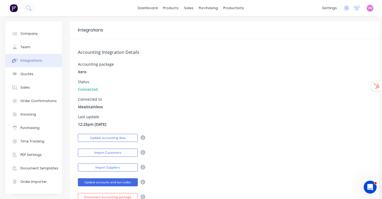
click at [17, 10] on img at bounding box center [14, 8] width 8 height 8
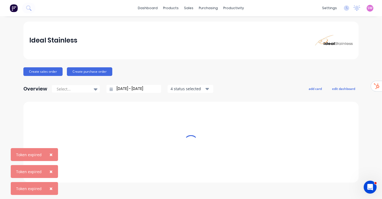
click at [371, 11] on div "SW Ideal Stainless Stuart Wheatley Administrator Profile Sign out" at bounding box center [370, 8] width 7 height 7
click at [368, 8] on span "SW" at bounding box center [370, 8] width 5 height 5
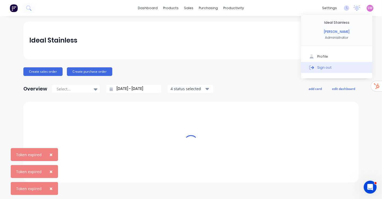
click at [326, 66] on div "Sign out" at bounding box center [324, 67] width 15 height 5
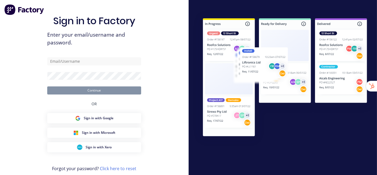
type input "[EMAIL_ADDRESS][DOMAIN_NAME]"
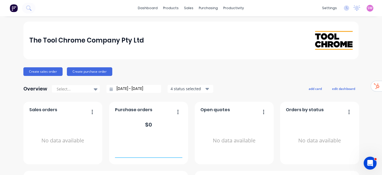
click at [368, 7] on span "SW" at bounding box center [370, 8] width 5 height 5
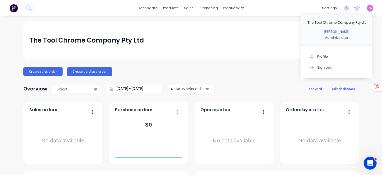
click at [374, 17] on div "dashboard products sales purchasing productivity dashboard products Product Cat…" at bounding box center [191, 87] width 382 height 175
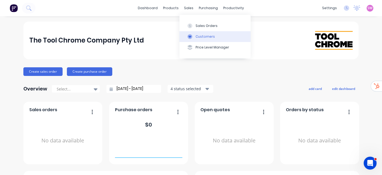
click at [197, 36] on div "Customers" at bounding box center [205, 36] width 19 height 5
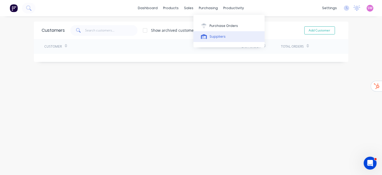
click at [212, 32] on button "Suppliers" at bounding box center [228, 36] width 71 height 11
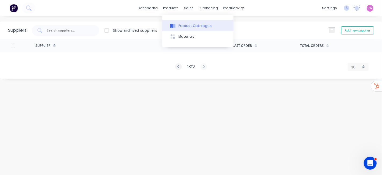
click at [186, 23] on div "Product Catalogue" at bounding box center [194, 25] width 33 height 5
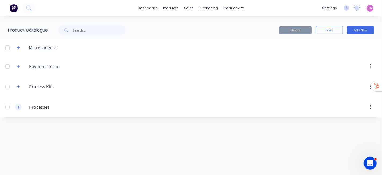
click at [17, 105] on icon "button" at bounding box center [18, 107] width 3 height 4
click at [17, 85] on icon "button" at bounding box center [18, 87] width 3 height 4
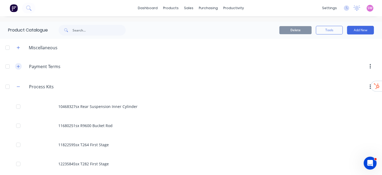
click at [19, 64] on icon "button" at bounding box center [18, 66] width 3 height 4
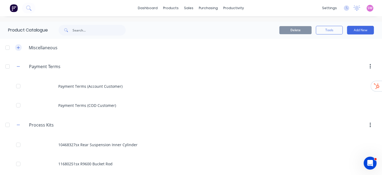
click at [19, 50] on button "button" at bounding box center [18, 47] width 7 height 7
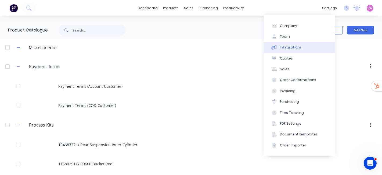
click at [294, 49] on div "Integrations" at bounding box center [291, 47] width 22 height 5
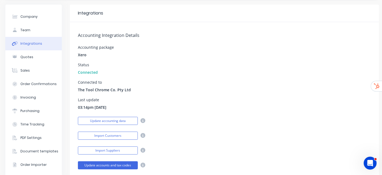
scroll to position [30, 0]
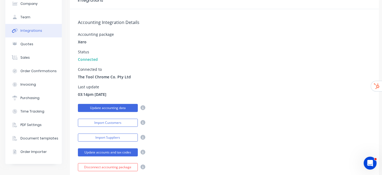
click at [115, 110] on button "Update accounting data" at bounding box center [108, 108] width 60 height 8
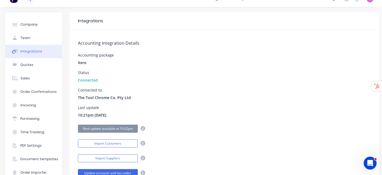
scroll to position [0, 0]
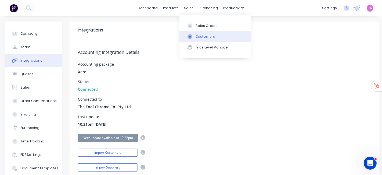
click at [204, 37] on div "Customers" at bounding box center [205, 36] width 19 height 5
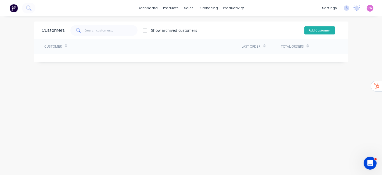
click at [325, 28] on button "Add Customer" at bounding box center [319, 30] width 31 height 8
select select "AU"
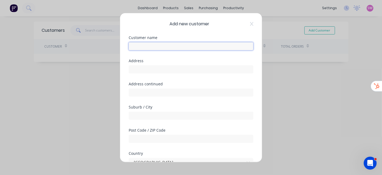
click at [146, 44] on input "text" at bounding box center [191, 46] width 125 height 8
type input ".1a Test Customer"
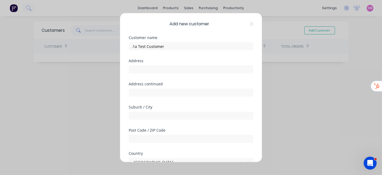
click at [251, 59] on div "Add new customer Customer name .1a Test Customer Address Address continued Subu…" at bounding box center [191, 87] width 142 height 149
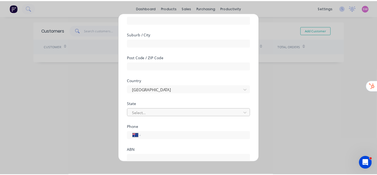
scroll to position [113, 0]
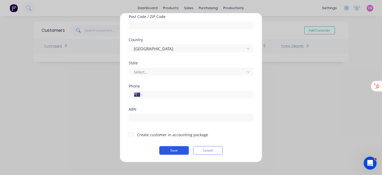
click at [176, 153] on button "Save" at bounding box center [174, 150] width 30 height 9
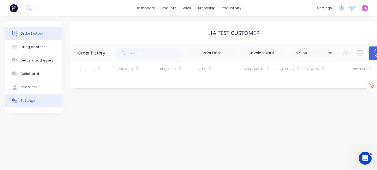
click at [27, 101] on div "Settings" at bounding box center [27, 100] width 15 height 5
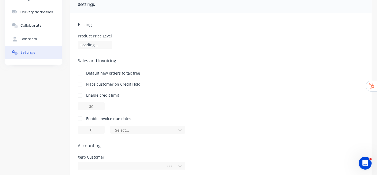
scroll to position [70, 0]
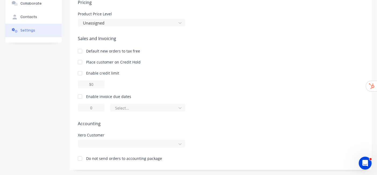
click at [78, 156] on div at bounding box center [80, 158] width 11 height 11
click at [57, 95] on div "Order history Billing address Delivery addresses Collaborate Contacts Settings" at bounding box center [33, 60] width 56 height 218
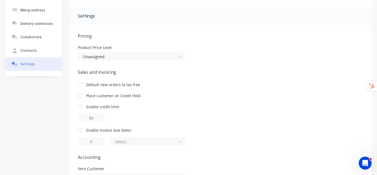
scroll to position [0, 0]
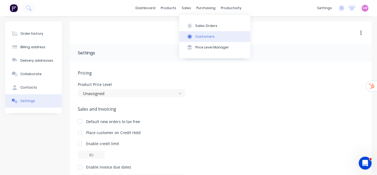
click at [207, 39] on button "Customers" at bounding box center [214, 36] width 71 height 11
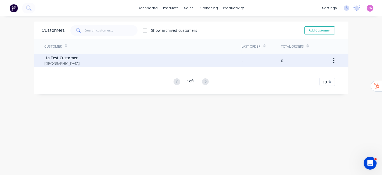
click at [133, 60] on div ".1a Test Customer Australia" at bounding box center [143, 60] width 197 height 13
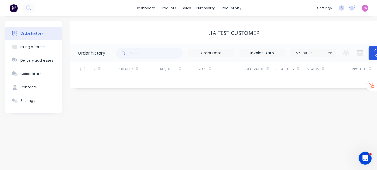
click at [371, 49] on button "Create Order" at bounding box center [379, 52] width 21 height 13
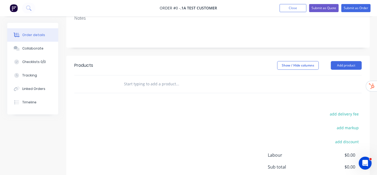
scroll to position [89, 0]
click at [156, 84] on input "text" at bounding box center [177, 83] width 107 height 11
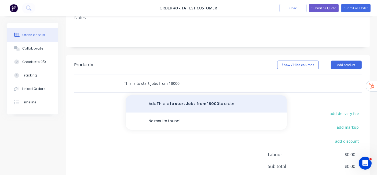
type input "This is to start Jobs from 18000"
click at [172, 105] on button "Add This is to start Jobs from 18000 to order" at bounding box center [206, 103] width 161 height 17
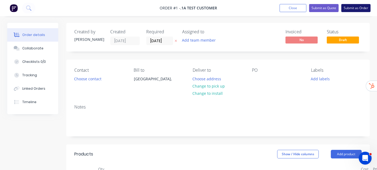
click at [358, 9] on button "Submit as Order" at bounding box center [356, 8] width 29 height 8
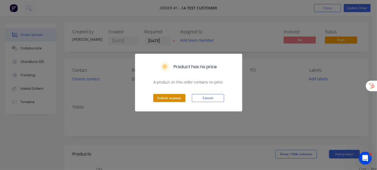
click at [170, 98] on button "Submit anyway" at bounding box center [169, 98] width 32 height 8
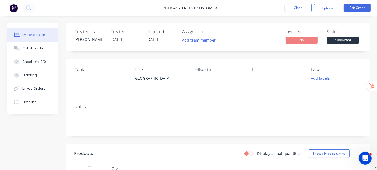
click at [351, 40] on span "Submitted" at bounding box center [343, 40] width 32 height 7
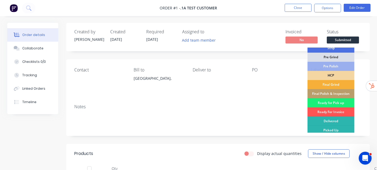
scroll to position [60, 0]
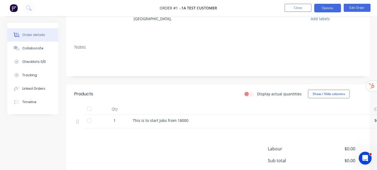
click at [332, 7] on button "Options" at bounding box center [328, 8] width 27 height 9
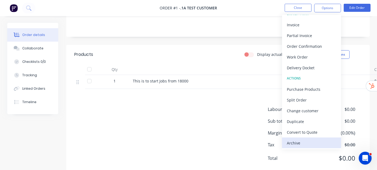
scroll to position [113, 0]
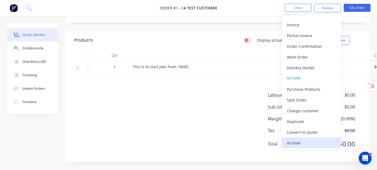
click at [296, 139] on div "Archive" at bounding box center [311, 143] width 49 height 8
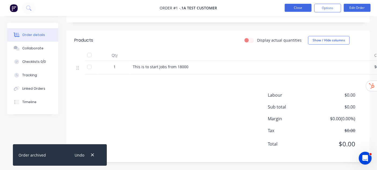
click at [302, 6] on button "Close" at bounding box center [298, 8] width 27 height 8
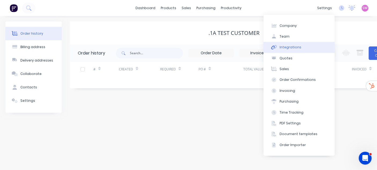
click at [300, 45] on button "Integrations" at bounding box center [299, 47] width 71 height 11
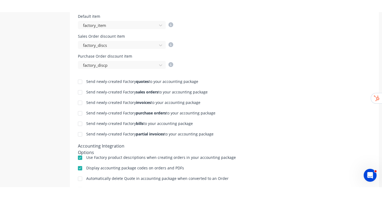
scroll to position [209, 0]
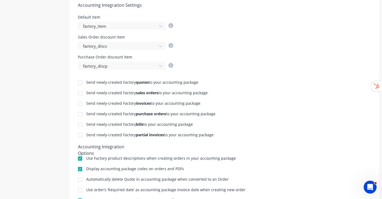
click at [79, 132] on div at bounding box center [80, 134] width 11 height 11
click at [80, 125] on div at bounding box center [80, 124] width 11 height 11
click at [79, 113] on div at bounding box center [80, 114] width 11 height 11
click at [79, 102] on div at bounding box center [80, 103] width 11 height 11
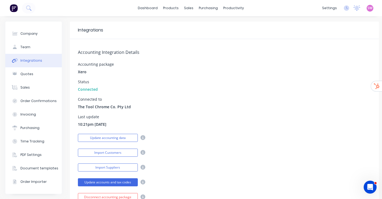
click at [368, 6] on span "SW" at bounding box center [370, 8] width 5 height 5
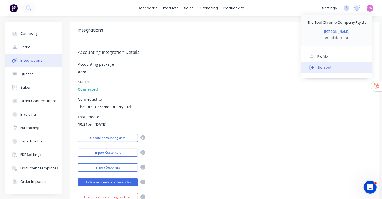
click at [328, 69] on button "Sign out" at bounding box center [336, 67] width 71 height 11
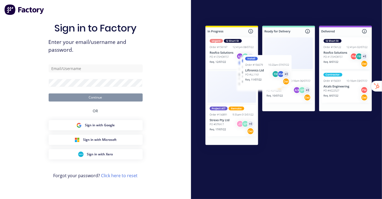
type input "stuart@factory.app"
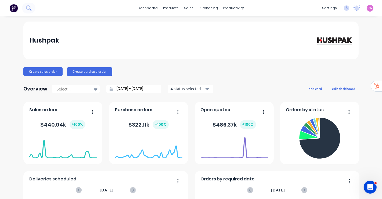
click at [27, 9] on icon at bounding box center [28, 7] width 4 height 4
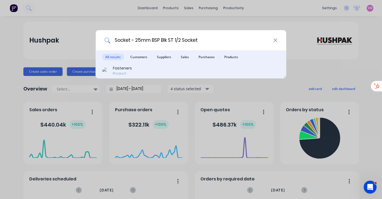
type input "Socket - 25mm BSP Blk ST 1/2 Socket"
click at [117, 68] on div "Fasteners" at bounding box center [122, 68] width 19 height 6
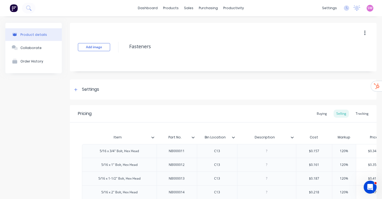
scroll to position [3159, 0]
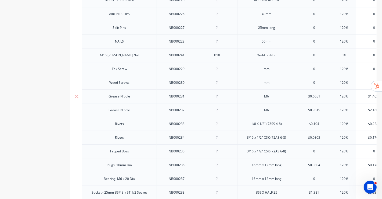
scroll to position [3069, 0]
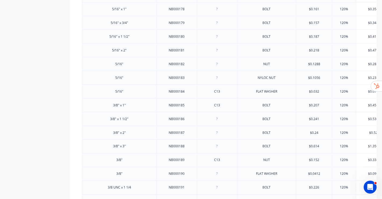
scroll to position [0, 0]
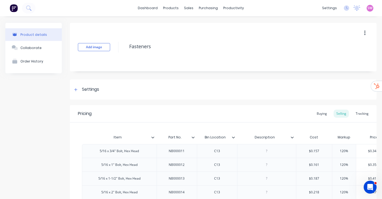
click at [368, 9] on span "SW" at bounding box center [370, 8] width 5 height 5
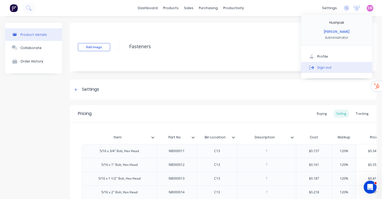
click at [347, 72] on button "Sign out" at bounding box center [336, 67] width 71 height 11
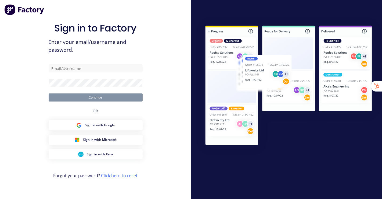
type input "[EMAIL_ADDRESS][DOMAIN_NAME]"
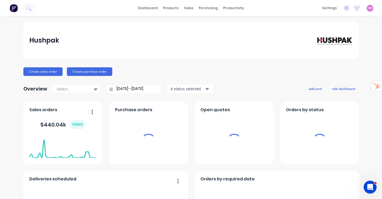
click at [369, 10] on div "settings No new notifications [PERSON_NAME] all as read You have no notificatio…" at bounding box center [350, 8] width 63 height 8
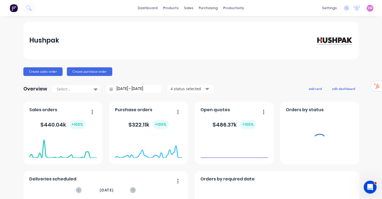
click at [368, 9] on span "SW" at bounding box center [370, 8] width 5 height 5
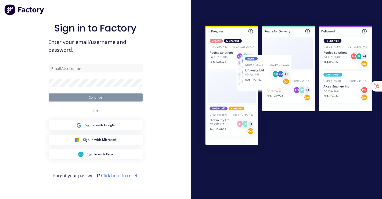
type input "[EMAIL_ADDRESS][DOMAIN_NAME]"
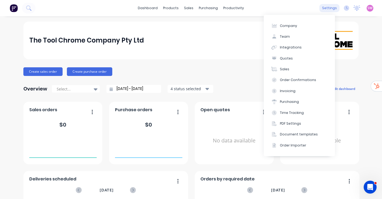
click at [322, 7] on div "settings" at bounding box center [329, 8] width 20 height 8
click at [290, 36] on button "Team" at bounding box center [299, 36] width 71 height 11
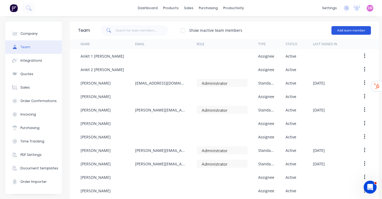
click at [357, 31] on button "Add team member" at bounding box center [351, 30] width 39 height 9
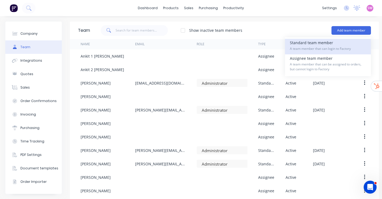
click at [330, 49] on span "A team member that can login to Factory" at bounding box center [328, 48] width 76 height 5
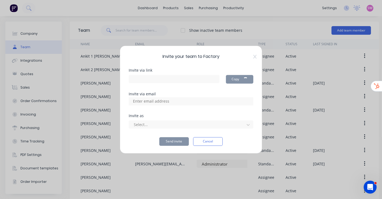
type input "[URL][DOMAIN_NAME]"
click at [173, 99] on input at bounding box center [157, 101] width 54 height 8
paste input "paul@toolchromecompany.com.au"
type input "paul@toolchromecompany.com.au"
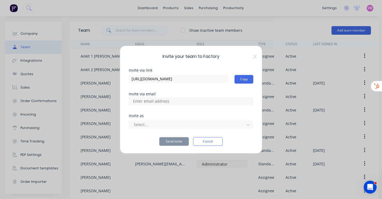
scroll to position [0, 0]
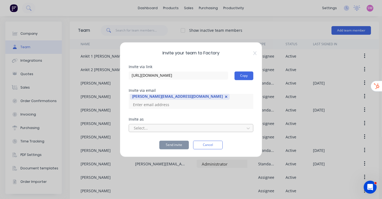
click at [174, 127] on div at bounding box center [187, 128] width 109 height 7
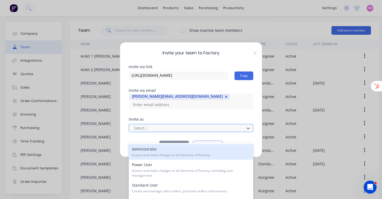
scroll to position [10, 0]
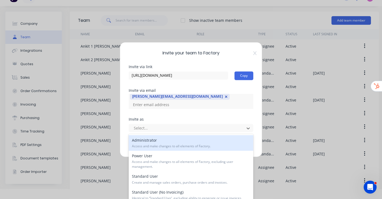
click at [161, 142] on div "Administrator Access and make changes to all elements of Factory." at bounding box center [191, 143] width 125 height 16
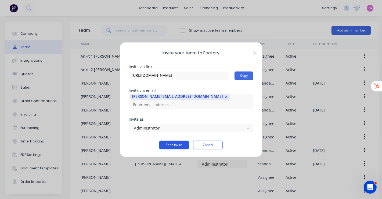
click at [169, 145] on button "Send invite" at bounding box center [174, 144] width 30 height 9
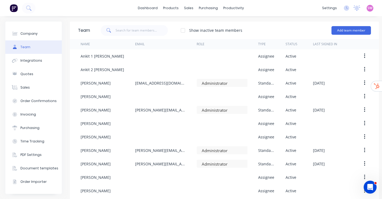
click at [368, 8] on span "SW" at bounding box center [370, 8] width 5 height 5
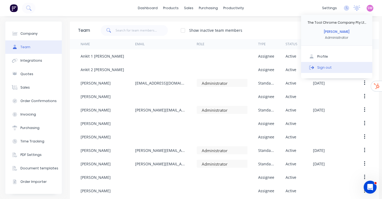
click at [325, 67] on div "Sign out" at bounding box center [324, 67] width 15 height 5
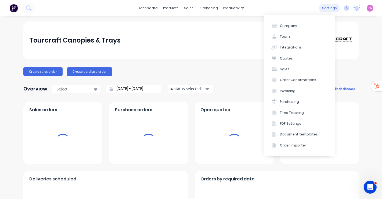
click at [322, 6] on div "settings" at bounding box center [329, 8] width 20 height 8
click at [296, 33] on button "Team" at bounding box center [299, 36] width 71 height 11
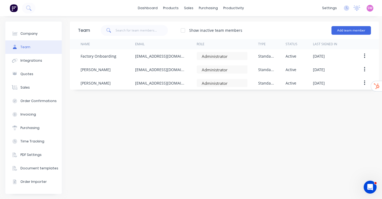
click at [175, 116] on div "Team Show inactive team members Add team member Name Email Role Type Status Las…" at bounding box center [224, 107] width 309 height 172
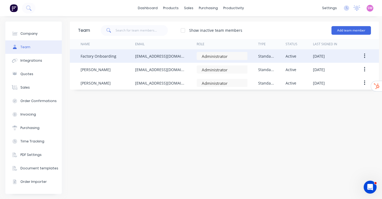
click at [363, 54] on button "button" at bounding box center [364, 56] width 13 height 10
click at [340, 90] on div "Delete" at bounding box center [345, 92] width 41 height 8
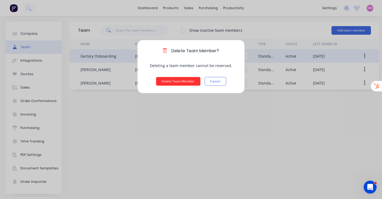
click at [188, 81] on button "Delete Team Member" at bounding box center [178, 81] width 44 height 9
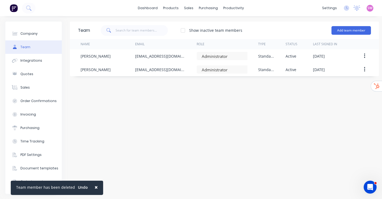
click at [200, 129] on div "Team Show inactive team members Add team member Name Email Role Type Status Las…" at bounding box center [224, 107] width 309 height 172
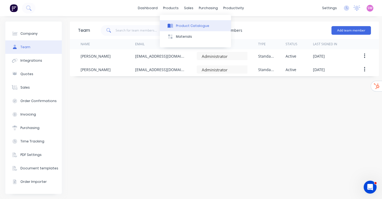
click at [176, 24] on div "Product Catalogue" at bounding box center [192, 25] width 33 height 5
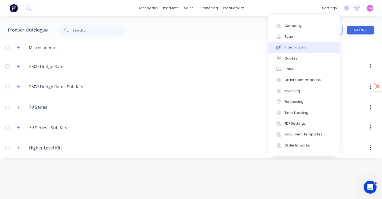
click at [294, 45] on div "Integrations" at bounding box center [296, 47] width 22 height 5
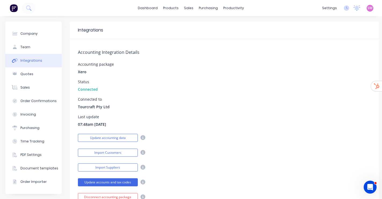
click at [15, 6] on img at bounding box center [14, 8] width 8 height 8
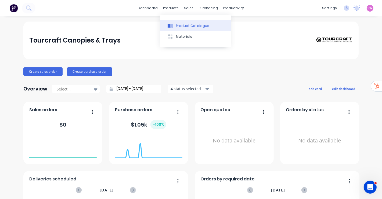
click at [176, 26] on div "Product Catalogue" at bounding box center [192, 25] width 33 height 5
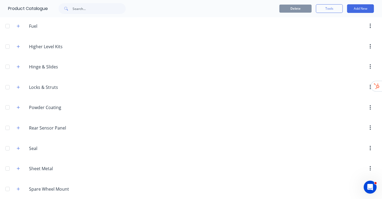
scroll to position [206, 0]
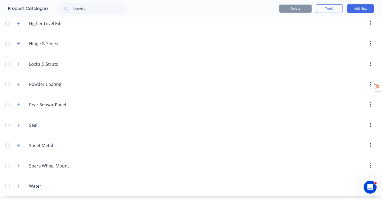
click at [14, 183] on div "Water Water" at bounding box center [54, 186] width 84 height 10
click at [17, 184] on icon "button" at bounding box center [18, 186] width 3 height 4
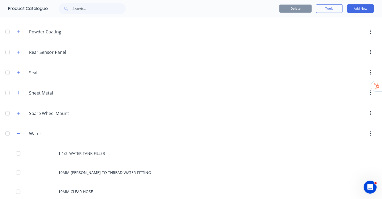
scroll to position [325, 0]
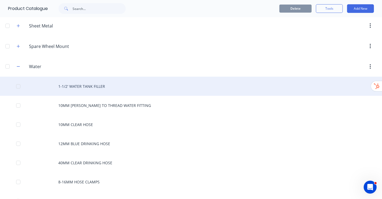
click at [86, 85] on div "1-1/2' WATER TANK FILLER" at bounding box center [191, 86] width 382 height 19
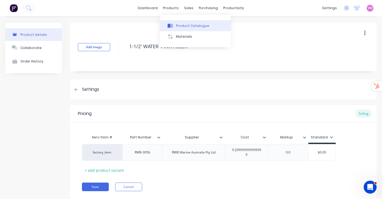
click at [179, 24] on div "Product Catalogue" at bounding box center [192, 25] width 33 height 5
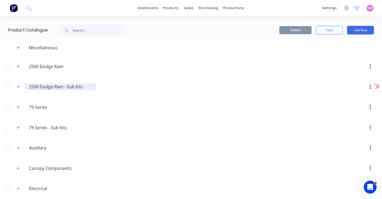
click at [41, 87] on input "2500 Dodge Ram - Sub Kits" at bounding box center [60, 86] width 63 height 6
click at [17, 85] on icon "button" at bounding box center [18, 87] width 3 height 4
click at [16, 65] on button "button" at bounding box center [18, 66] width 7 height 7
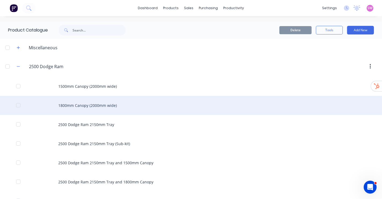
click at [101, 108] on div "1800mm Canopy (2000mm wide)" at bounding box center [191, 105] width 382 height 19
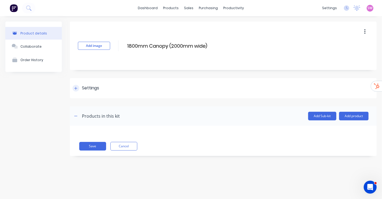
click at [74, 88] on icon at bounding box center [75, 88] width 3 height 4
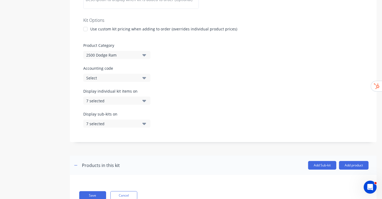
scroll to position [139, 0]
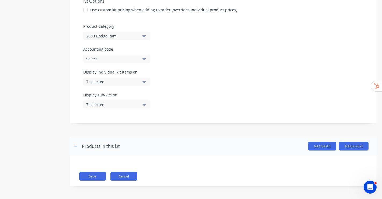
click at [134, 176] on button "Cancel" at bounding box center [123, 176] width 27 height 9
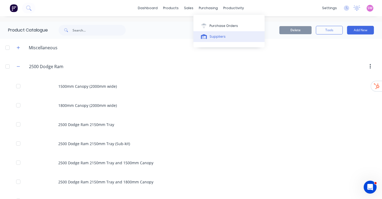
click at [221, 34] on button "Suppliers" at bounding box center [228, 36] width 71 height 11
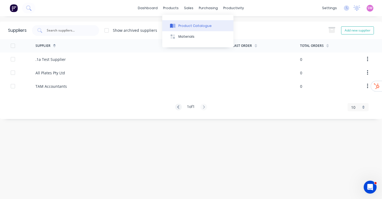
click at [181, 26] on div "Product Catalogue" at bounding box center [194, 25] width 33 height 5
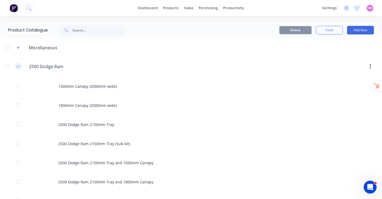
click at [18, 65] on icon "button" at bounding box center [18, 66] width 3 height 4
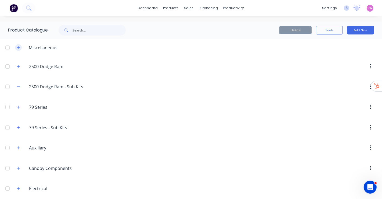
click at [20, 49] on button "button" at bounding box center [18, 47] width 7 height 7
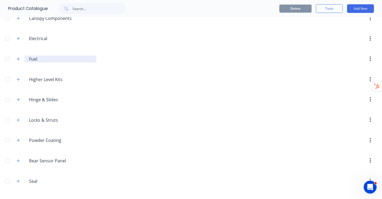
scroll to position [149, 0]
click at [21, 60] on button "button" at bounding box center [18, 59] width 7 height 7
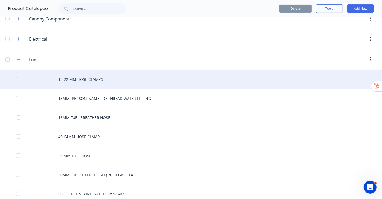
click at [82, 71] on div "12-22 MM HOSE CLAMPS" at bounding box center [191, 79] width 382 height 19
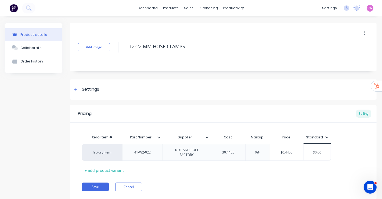
click at [368, 9] on div "SW Tourcraft Canopies & Trays Stuart Wheatley Administrator Profile Sign out" at bounding box center [370, 8] width 7 height 7
click at [368, 9] on span "SW" at bounding box center [370, 8] width 5 height 5
type textarea "x"
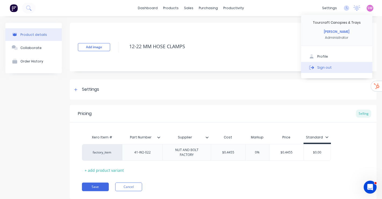
click at [319, 64] on button "Sign out" at bounding box center [336, 67] width 71 height 11
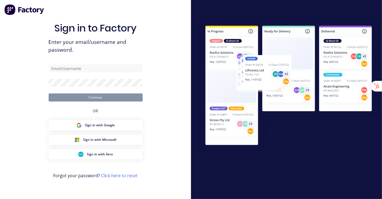
type input "[EMAIL_ADDRESS][DOMAIN_NAME]"
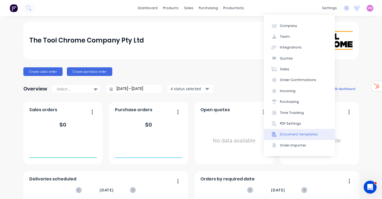
click at [303, 130] on button "Document templates" at bounding box center [299, 134] width 71 height 11
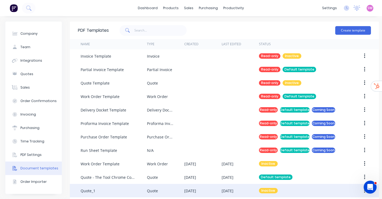
scroll to position [64, 0]
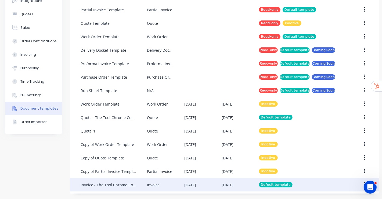
click at [229, 182] on div "[DATE]" at bounding box center [228, 185] width 12 height 6
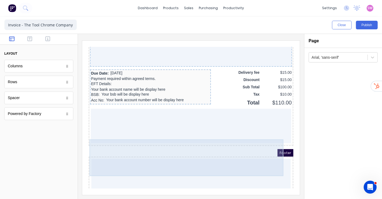
scroll to position [438, 0]
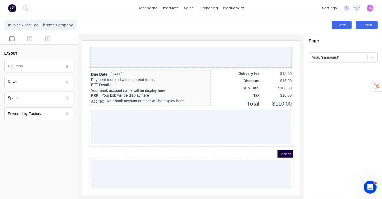
click at [348, 26] on button "Close" at bounding box center [342, 25] width 20 height 9
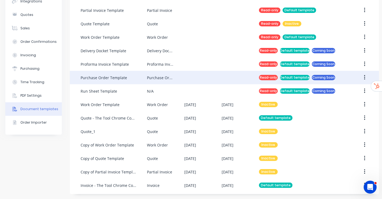
scroll to position [64, 0]
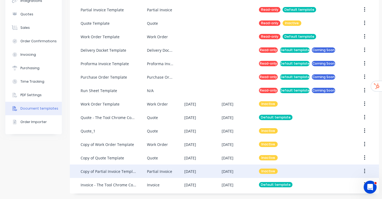
click at [206, 165] on div "[DATE]" at bounding box center [202, 170] width 37 height 13
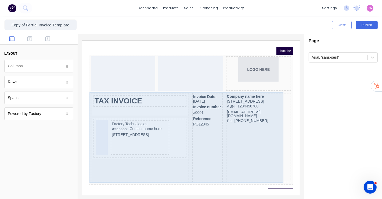
click at [246, 86] on div "Company name here [STREET_ADDRESS], 4217 ABN: 1234456780 [EMAIL_ADDRESS][DOMAIN…" at bounding box center [251, 130] width 65 height 89
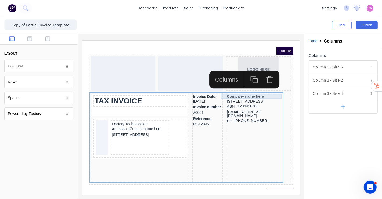
click at [236, 89] on div "Company name here" at bounding box center [251, 89] width 63 height 5
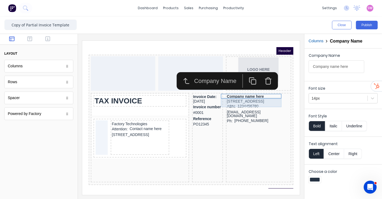
click at [252, 94] on div "[STREET_ADDRESS]" at bounding box center [251, 94] width 63 height 5
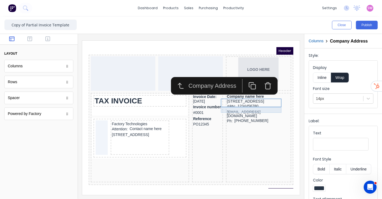
click at [247, 101] on div "ABN: 1234456780" at bounding box center [251, 100] width 63 height 6
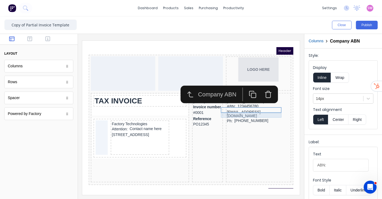
click at [241, 107] on div "xxxxxxx@xxxxx.com" at bounding box center [251, 107] width 63 height 9
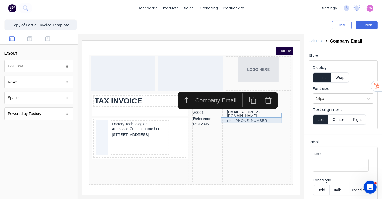
click at [241, 111] on div "Ph: (042) 2222 3333" at bounding box center [251, 114] width 63 height 6
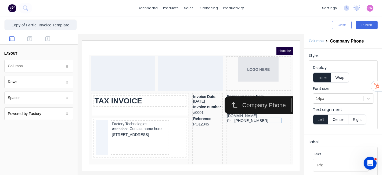
click at [298, 40] on div at bounding box center [191, 104] width 226 height 141
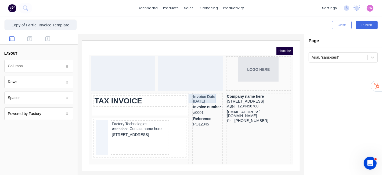
click at [188, 87] on div "Invoice Date: 29/10/2024" at bounding box center [200, 92] width 29 height 10
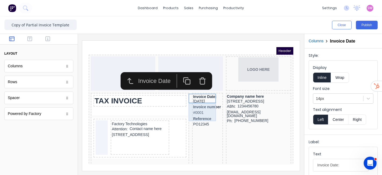
click at [193, 107] on div "Invoice number #0001" at bounding box center [200, 103] width 29 height 12
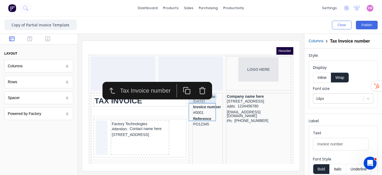
click at [207, 93] on div "Invoice Date: 29/10/2024" at bounding box center [200, 92] width 29 height 10
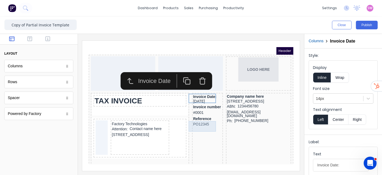
click at [191, 120] on div "Reference PO12345" at bounding box center [200, 114] width 29 height 11
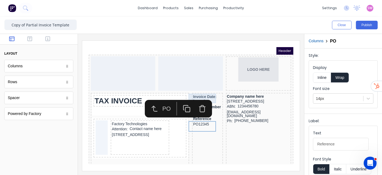
click at [204, 89] on div "Invoice Date: 29/10/2024" at bounding box center [200, 92] width 29 height 10
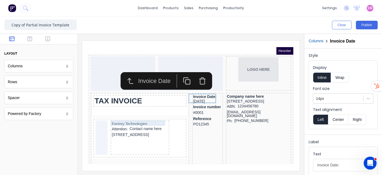
click at [131, 116] on div "Factory Technologies" at bounding box center [133, 116] width 56 height 5
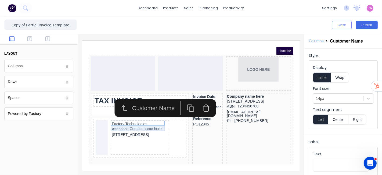
click at [129, 123] on div "Attention: Contact name here" at bounding box center [133, 122] width 56 height 6
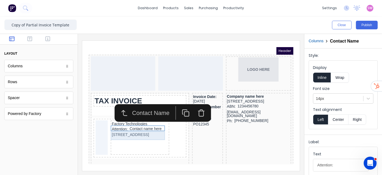
click at [123, 128] on div "234 Beach Road Gold Coast, Queensland, Australia, 4217" at bounding box center [133, 127] width 56 height 5
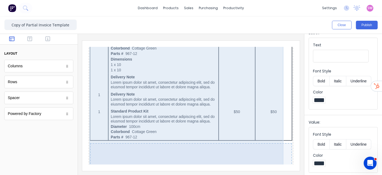
scroll to position [506, 0]
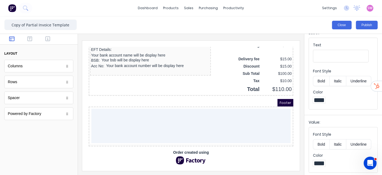
click at [340, 21] on button "Close" at bounding box center [342, 25] width 20 height 9
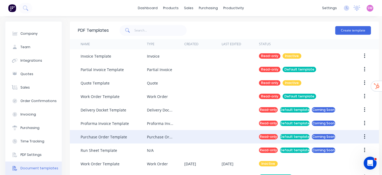
scroll to position [88, 0]
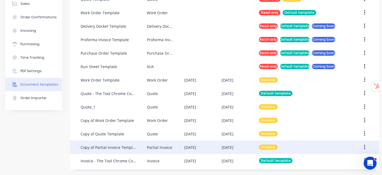
click at [365, 144] on icon "button" at bounding box center [364, 147] width 1 height 6
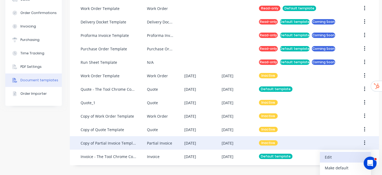
click at [334, 159] on div "Edit" at bounding box center [345, 157] width 41 height 8
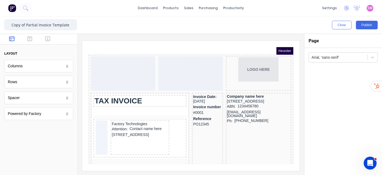
click at [30, 26] on input "Copy of Partial Invoice Template" at bounding box center [40, 24] width 73 height 11
click at [349, 26] on button "Close" at bounding box center [342, 25] width 20 height 9
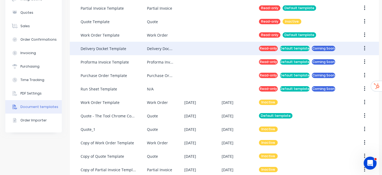
scroll to position [88, 0]
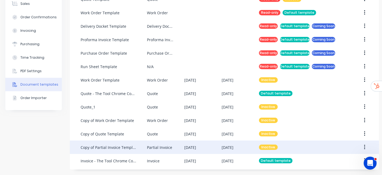
click at [365, 145] on icon "button" at bounding box center [364, 147] width 1 height 5
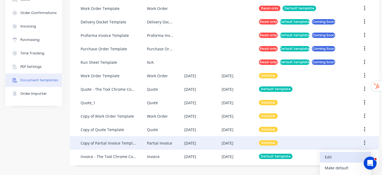
click at [326, 154] on div "Edit" at bounding box center [345, 157] width 41 height 8
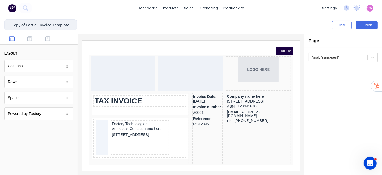
drag, startPoint x: 23, startPoint y: 19, endPoint x: 28, endPoint y: 20, distance: 5.7
click at [23, 19] on input "Copy of Partial Invoice Template" at bounding box center [40, 24] width 73 height 11
drag, startPoint x: 27, startPoint y: 22, endPoint x: 0, endPoint y: 21, distance: 27.4
click at [0, 29] on div "Copy of Partial Invoice Template Close Publish Components layout Columns Column…" at bounding box center [191, 95] width 382 height 158
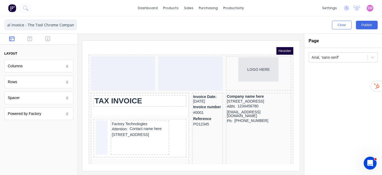
type input "Partial Invoice - The Tool Chrome Company"
click at [364, 23] on button "Publish" at bounding box center [367, 25] width 22 height 9
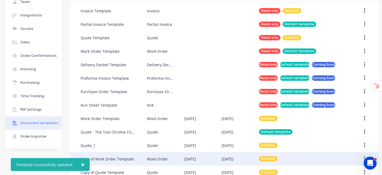
scroll to position [88, 0]
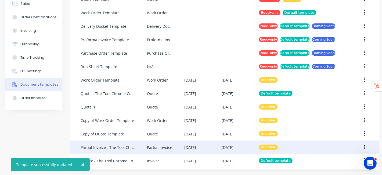
click at [365, 144] on icon "button" at bounding box center [364, 147] width 1 height 6
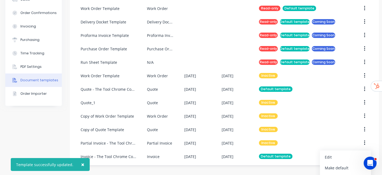
click at [337, 164] on div "PDF Templates Create template Name Type Created Last Edited Status Invoice Temp…" at bounding box center [224, 49] width 309 height 231
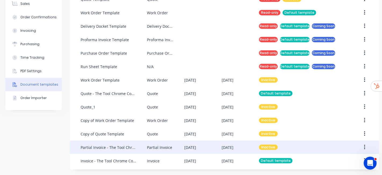
click at [364, 144] on icon "button" at bounding box center [364, 147] width 1 height 6
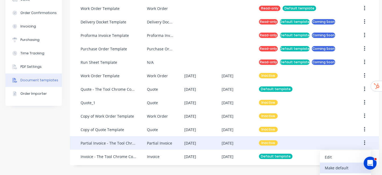
click at [331, 165] on div "Make default" at bounding box center [345, 168] width 41 height 8
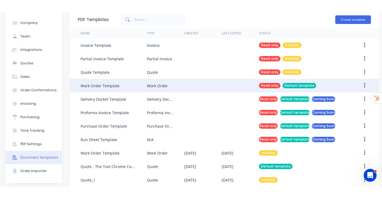
scroll to position [0, 0]
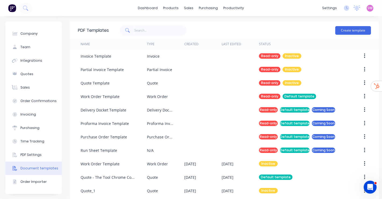
click at [368, 9] on span "SW" at bounding box center [370, 8] width 5 height 5
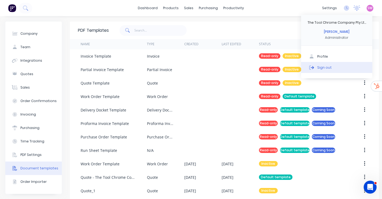
click at [332, 69] on button "Sign out" at bounding box center [336, 67] width 71 height 11
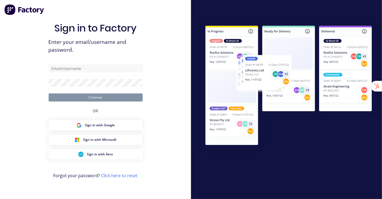
type input "[EMAIL_ADDRESS][DOMAIN_NAME]"
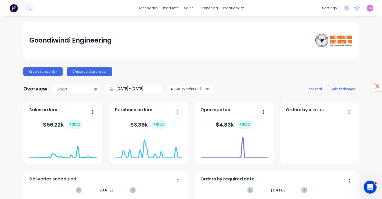
click at [324, 7] on div "settings" at bounding box center [329, 8] width 20 height 8
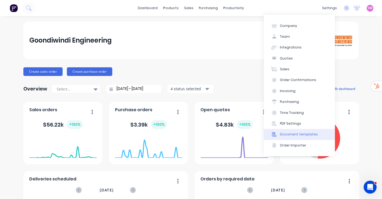
click at [296, 135] on div "Document templates" at bounding box center [299, 134] width 38 height 5
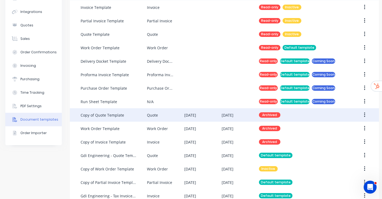
scroll to position [64, 0]
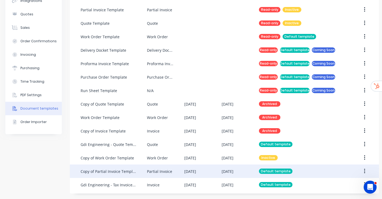
click at [229, 168] on div "[DATE]" at bounding box center [228, 171] width 12 height 6
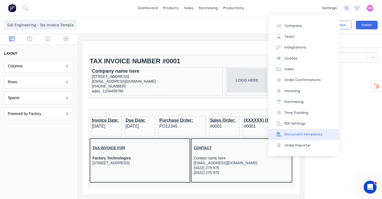
click at [303, 136] on div "Document templates" at bounding box center [304, 134] width 38 height 5
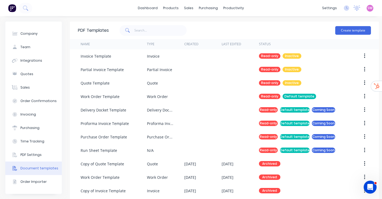
click at [368, 8] on span "SW" at bounding box center [370, 8] width 5 height 5
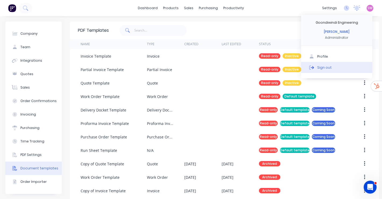
click at [339, 69] on button "Sign out" at bounding box center [336, 67] width 71 height 11
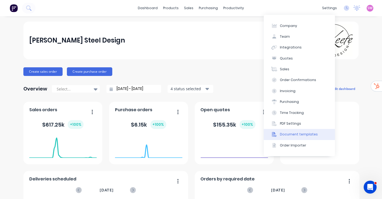
click at [298, 132] on div "Document templates" at bounding box center [299, 134] width 38 height 5
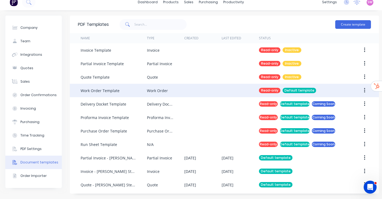
scroll to position [10, 0]
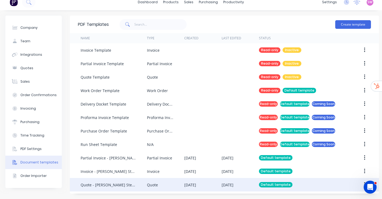
click at [207, 179] on div "[DATE]" at bounding box center [202, 184] width 37 height 13
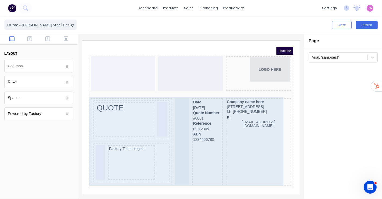
scroll to position [89, 0]
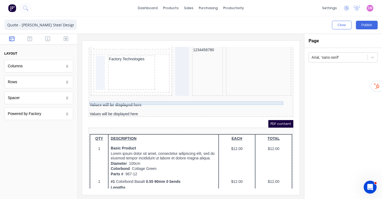
click at [128, 96] on div "Values will be displayed here" at bounding box center [184, 98] width 203 height 4
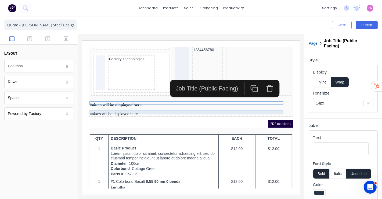
click at [122, 105] on div "Values will be displayed here" at bounding box center [184, 107] width 203 height 4
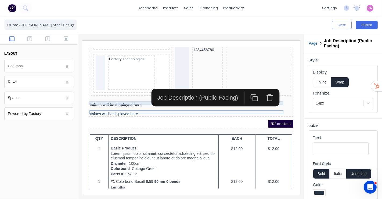
click at [116, 96] on div "Values will be displayed here" at bounding box center [184, 98] width 203 height 4
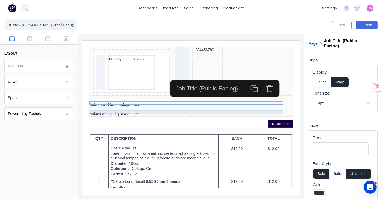
click at [109, 105] on div "Values will be displayed here" at bounding box center [184, 107] width 203 height 4
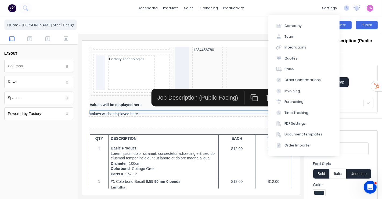
click at [350, 24] on button "Close" at bounding box center [342, 25] width 20 height 9
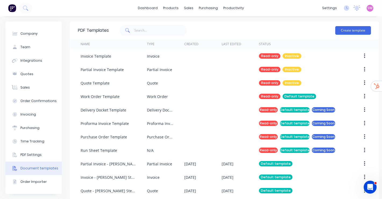
click at [368, 9] on div "SW O'Keefe Steel Design Stuart Wheatley Administrator Profile Sign out" at bounding box center [370, 8] width 7 height 7
click at [368, 7] on span "SW" at bounding box center [370, 8] width 5 height 5
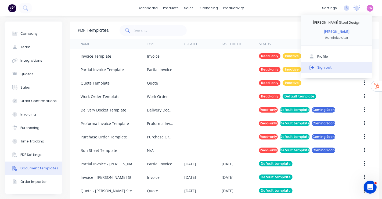
click at [318, 65] on div "Sign out" at bounding box center [324, 67] width 15 height 5
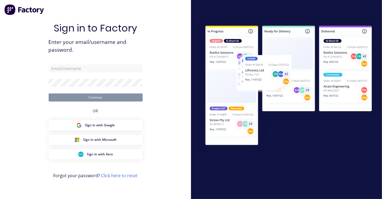
click at [153, 27] on div "Sign in to Factory Enter your email/username and password. Continue OR Sign in …" at bounding box center [95, 99] width 191 height 199
type input "[EMAIL_ADDRESS][DOMAIN_NAME]"
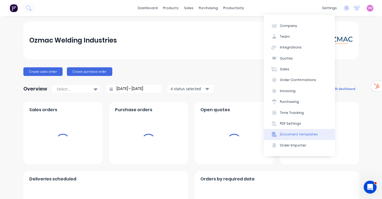
click at [298, 134] on div "Document templates" at bounding box center [299, 134] width 38 height 5
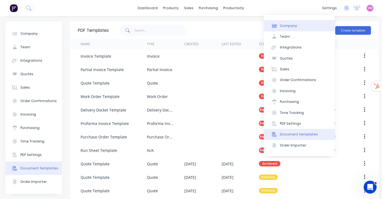
click at [300, 28] on button "Company" at bounding box center [299, 25] width 71 height 11
select select "AU"
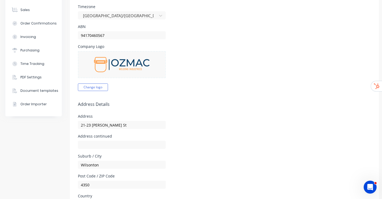
scroll to position [2, 0]
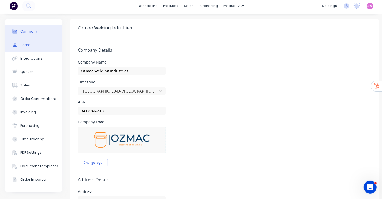
click at [39, 49] on button "Team" at bounding box center [33, 44] width 56 height 13
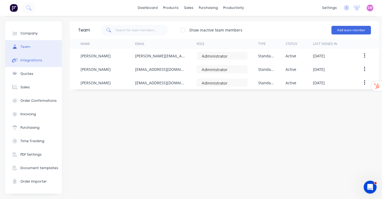
click at [40, 60] on button "Integrations" at bounding box center [33, 59] width 56 height 13
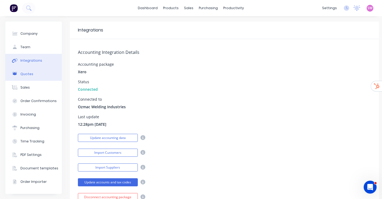
click at [34, 73] on button "Quotes" at bounding box center [33, 73] width 56 height 13
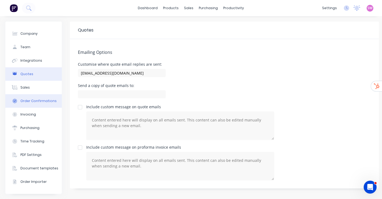
click at [27, 101] on div "Order Confirmations" at bounding box center [38, 100] width 36 height 5
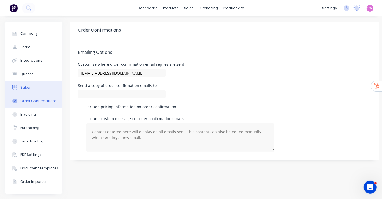
click at [35, 84] on button "Sales" at bounding box center [33, 87] width 56 height 13
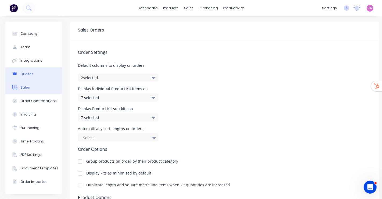
click at [38, 73] on button "Quotes" at bounding box center [33, 73] width 56 height 13
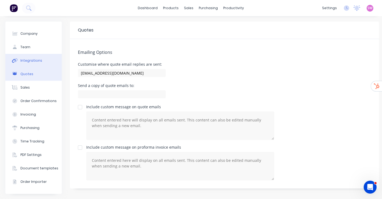
click at [42, 57] on button "Integrations" at bounding box center [33, 60] width 56 height 13
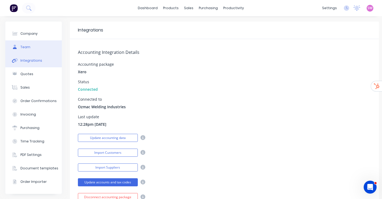
click at [43, 46] on button "Team" at bounding box center [33, 46] width 56 height 13
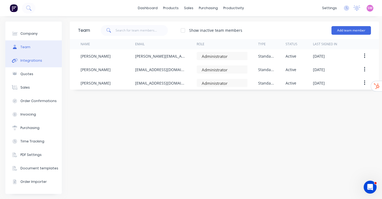
click at [27, 64] on button "Integrations" at bounding box center [33, 60] width 56 height 13
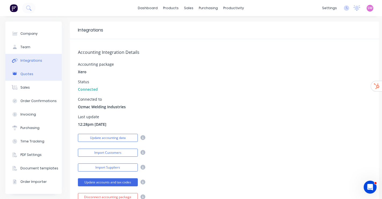
click at [26, 75] on div "Quotes" at bounding box center [26, 73] width 13 height 5
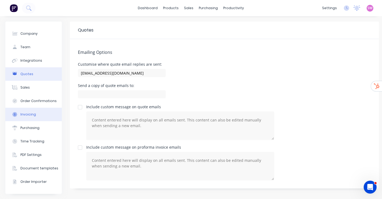
click at [18, 111] on button "Invoicing" at bounding box center [33, 113] width 56 height 13
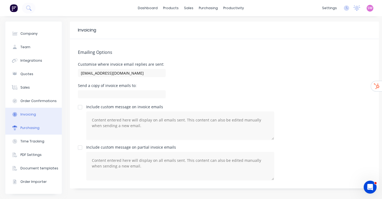
click at [20, 124] on button "Purchasing" at bounding box center [33, 127] width 56 height 13
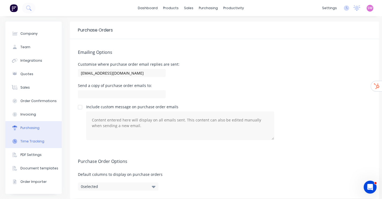
click at [31, 143] on div "Time Tracking" at bounding box center [32, 141] width 24 height 5
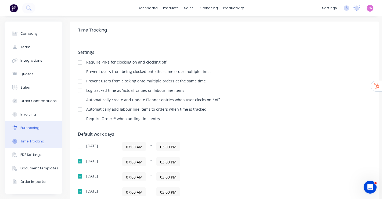
click at [38, 127] on div "Purchasing" at bounding box center [29, 127] width 19 height 5
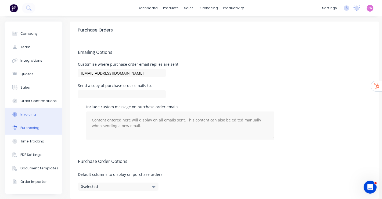
click at [38, 114] on button "Invoicing" at bounding box center [33, 113] width 56 height 13
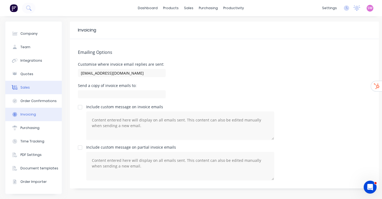
click at [37, 85] on button "Sales" at bounding box center [33, 87] width 56 height 13
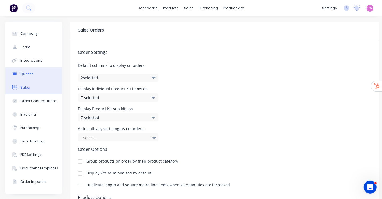
click at [40, 76] on button "Quotes" at bounding box center [33, 73] width 56 height 13
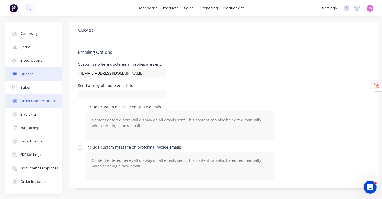
click at [30, 102] on div "Order Confirmations" at bounding box center [38, 100] width 36 height 5
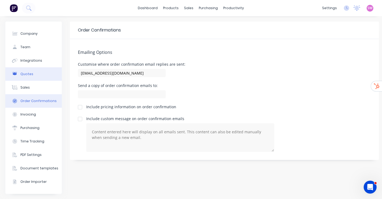
click at [41, 75] on button "Quotes" at bounding box center [33, 73] width 56 height 13
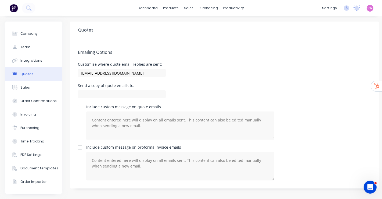
click at [221, 59] on div "Emailing Options Customise where quote email replies are sent: team+ozmacweldin…" at bounding box center [224, 113] width 309 height 149
click at [368, 8] on span "SW" at bounding box center [370, 8] width 5 height 5
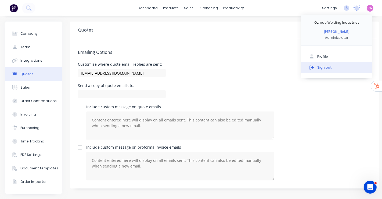
click at [322, 66] on div "Sign out" at bounding box center [324, 67] width 15 height 5
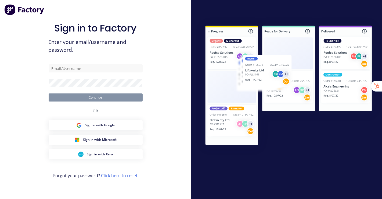
type input "[EMAIL_ADDRESS][DOMAIN_NAME]"
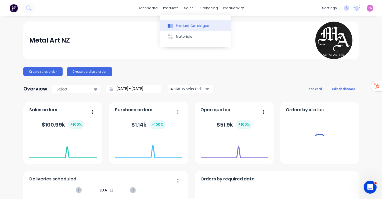
click at [175, 23] on button "Product Catalogue" at bounding box center [195, 25] width 71 height 11
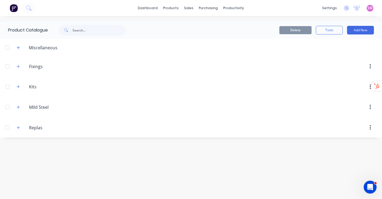
click at [21, 109] on span at bounding box center [18, 106] width 7 height 7
click at [17, 107] on icon "button" at bounding box center [18, 107] width 3 height 4
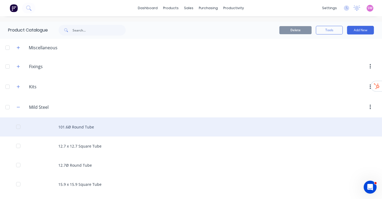
click at [77, 128] on div "101.6Ø Round Tube" at bounding box center [191, 126] width 382 height 19
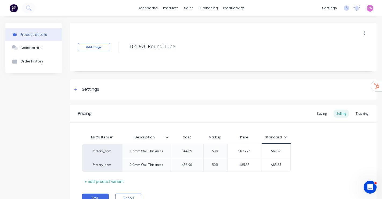
click at [42, 130] on div "Product details Collaborate Order History" at bounding box center [33, 120] width 56 height 195
click at [179, 26] on div "Product Catalogue" at bounding box center [192, 25] width 33 height 5
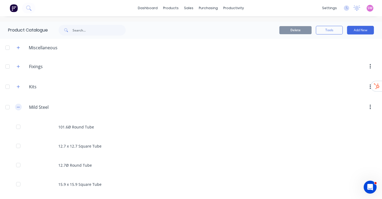
click at [18, 106] on icon "button" at bounding box center [18, 107] width 3 height 4
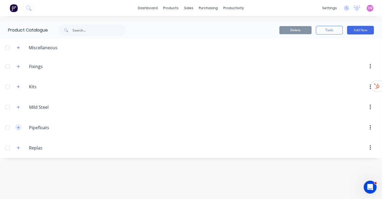
click at [16, 125] on button "button" at bounding box center [18, 127] width 7 height 7
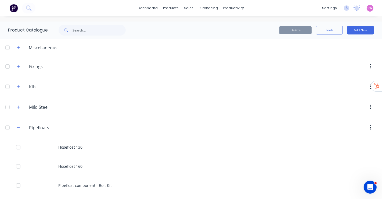
scroll to position [60, 0]
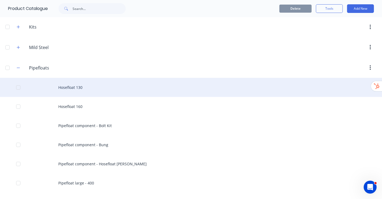
click at [72, 85] on div "Hosefloat 130" at bounding box center [191, 87] width 382 height 19
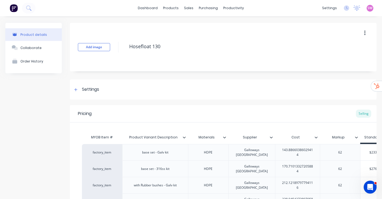
type textarea "x"
click at [177, 27] on div "Product Catalogue" at bounding box center [192, 25] width 33 height 5
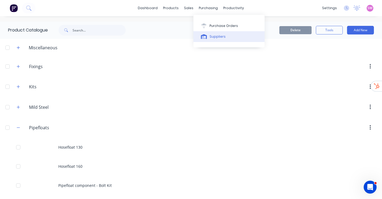
click at [213, 34] on div "Suppliers" at bounding box center [218, 36] width 16 height 5
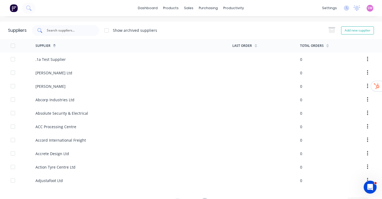
click at [91, 30] on div at bounding box center [65, 30] width 67 height 11
paste input "Galloways Australia"
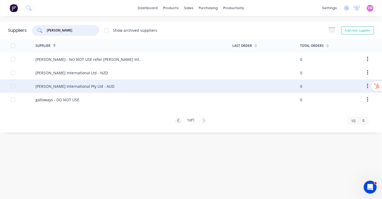
type input "Galloway"
click at [40, 84] on div "Galloway International Pty Ltd - AUD" at bounding box center [74, 86] width 79 height 6
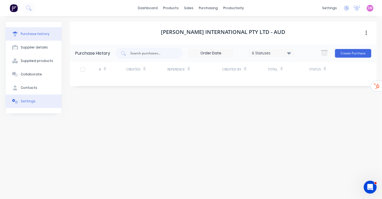
click at [28, 104] on button "Settings" at bounding box center [34, 100] width 56 height 13
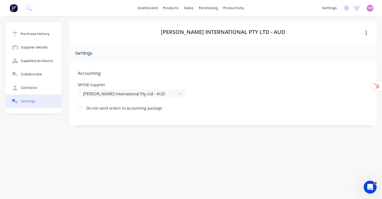
click at [28, 148] on div "Purchase history Supplier details Supplied products Collaborate Contacts Settin…" at bounding box center [33, 104] width 56 height 166
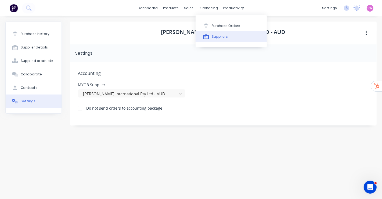
click at [216, 34] on div "Suppliers" at bounding box center [220, 36] width 16 height 5
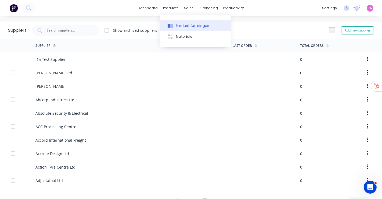
click at [192, 30] on button "Product Catalogue" at bounding box center [195, 25] width 71 height 11
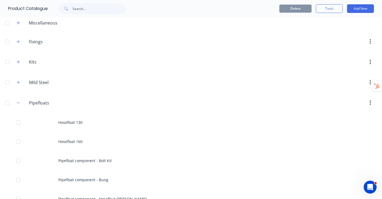
scroll to position [60, 0]
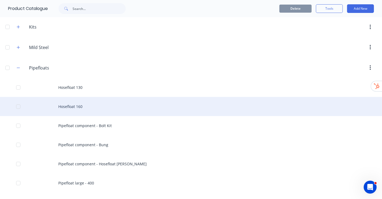
click at [71, 105] on div "Hosefloat 160" at bounding box center [191, 106] width 382 height 19
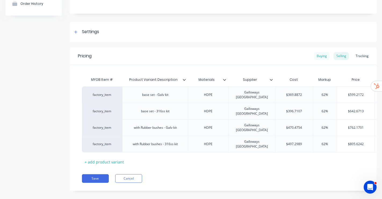
click at [315, 58] on div "Buying" at bounding box center [322, 56] width 16 height 8
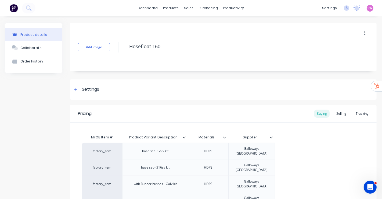
click at [368, 8] on span "SW" at bounding box center [370, 8] width 5 height 5
type textarea "x"
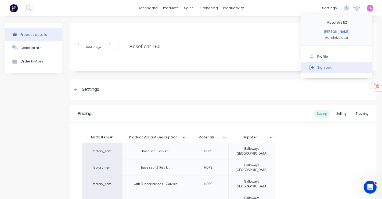
click at [318, 67] on div "Sign out" at bounding box center [324, 67] width 15 height 5
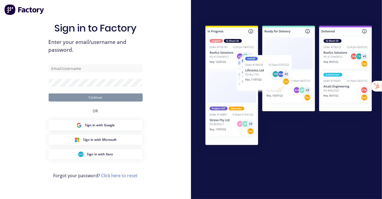
type input "[EMAIL_ADDRESS][DOMAIN_NAME]"
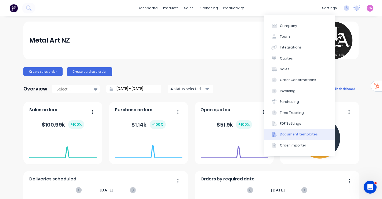
click at [305, 134] on div "Document templates" at bounding box center [299, 134] width 38 height 5
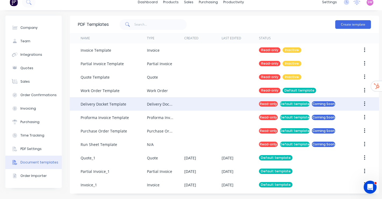
scroll to position [10, 0]
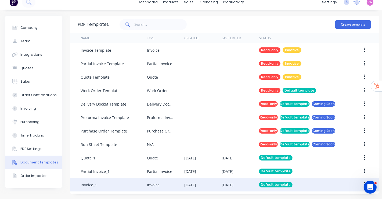
click at [164, 182] on div "Invoice" at bounding box center [165, 184] width 37 height 13
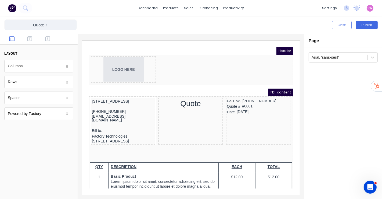
click at [372, 9] on span "SW" at bounding box center [370, 8] width 5 height 5
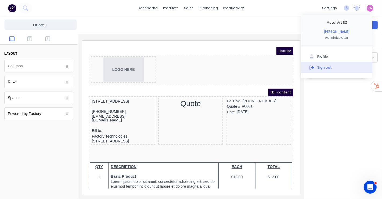
click at [340, 69] on button "Sign out" at bounding box center [336, 67] width 71 height 11
